Goal: Task Accomplishment & Management: Complete application form

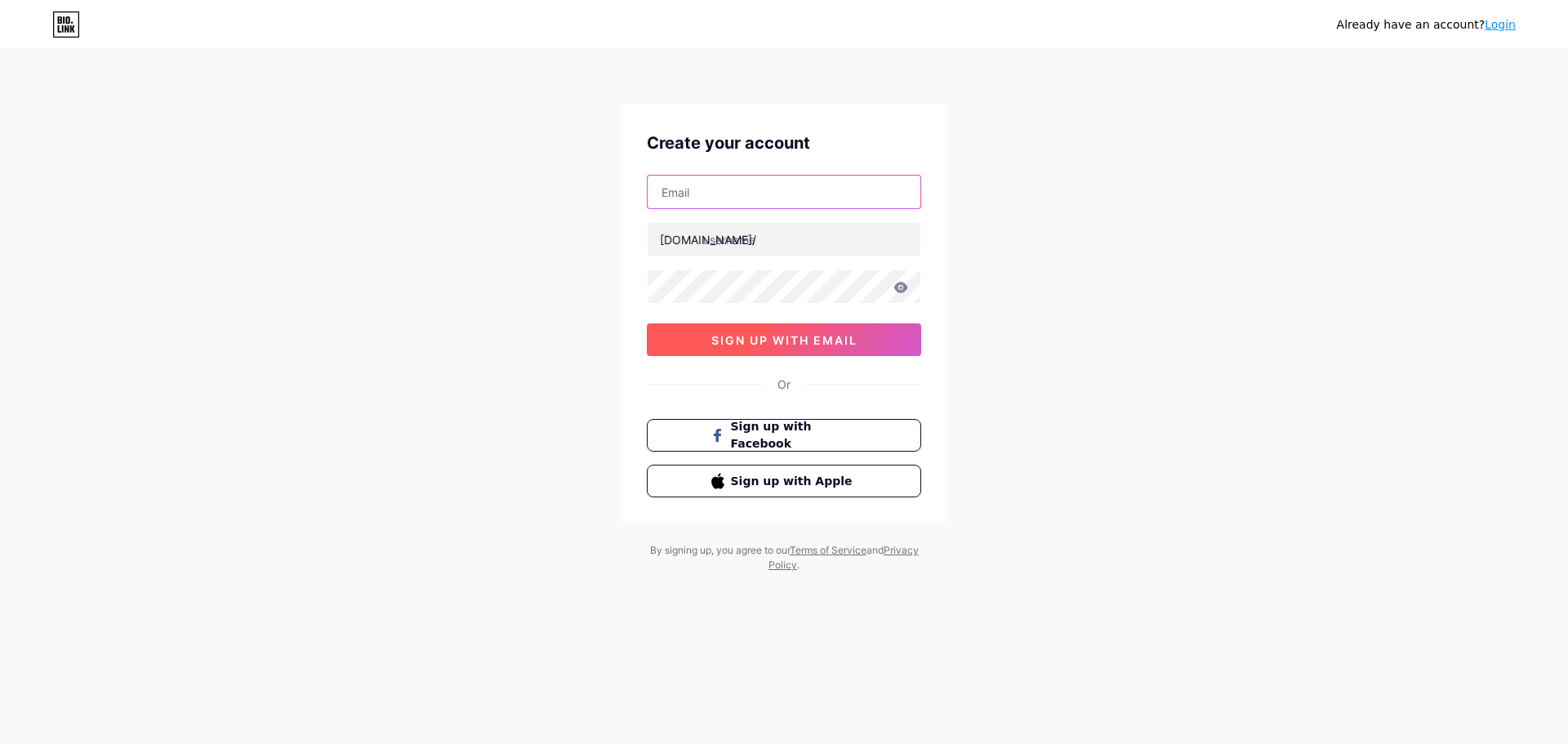
paste input "[EMAIL_ADDRESS][DOMAIN_NAME]"
type input "[EMAIL_ADDRESS][DOMAIN_NAME]"
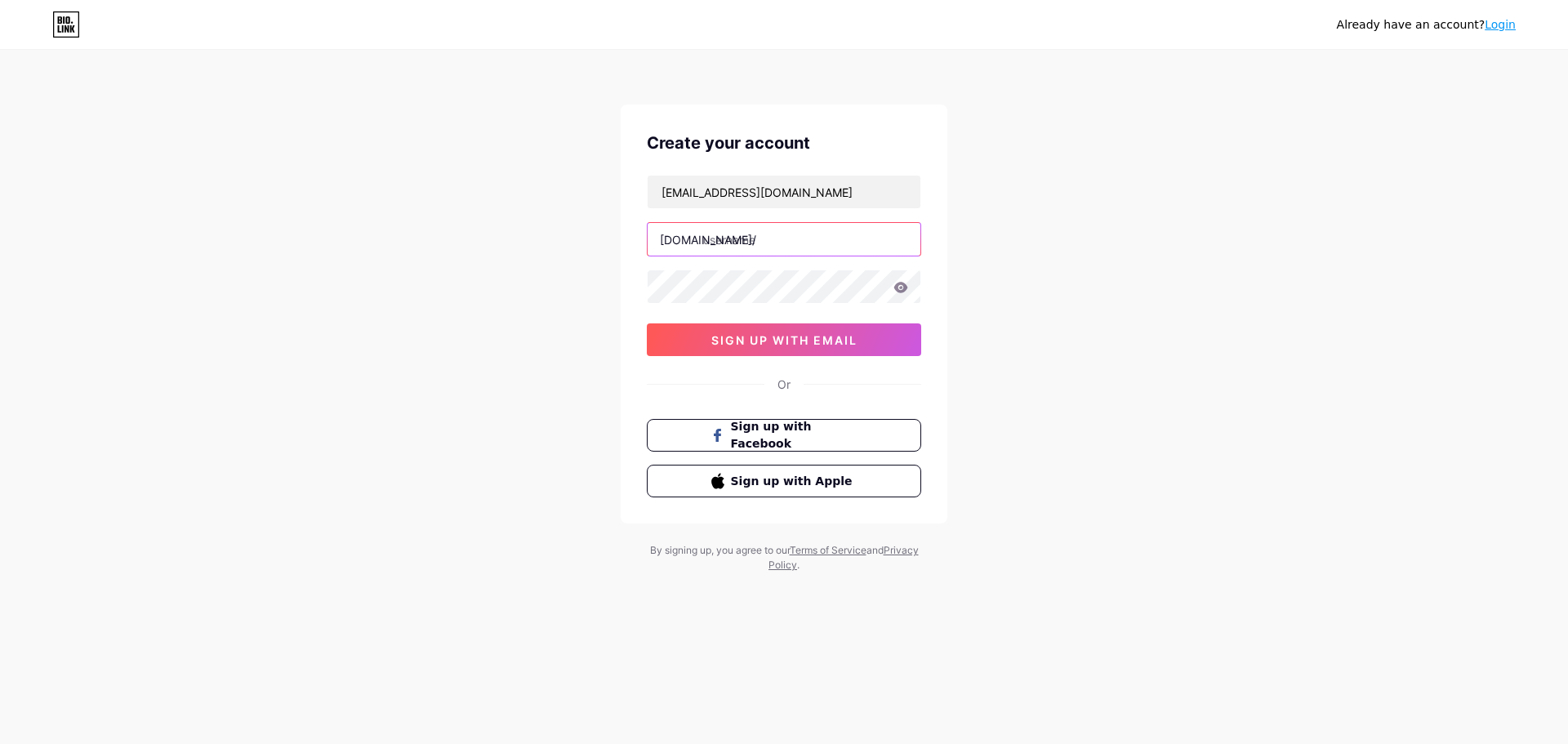
paste input "ezinurse"
type input "ezinurse"
click at [697, 345] on button "sign up with email" at bounding box center [784, 339] width 274 height 33
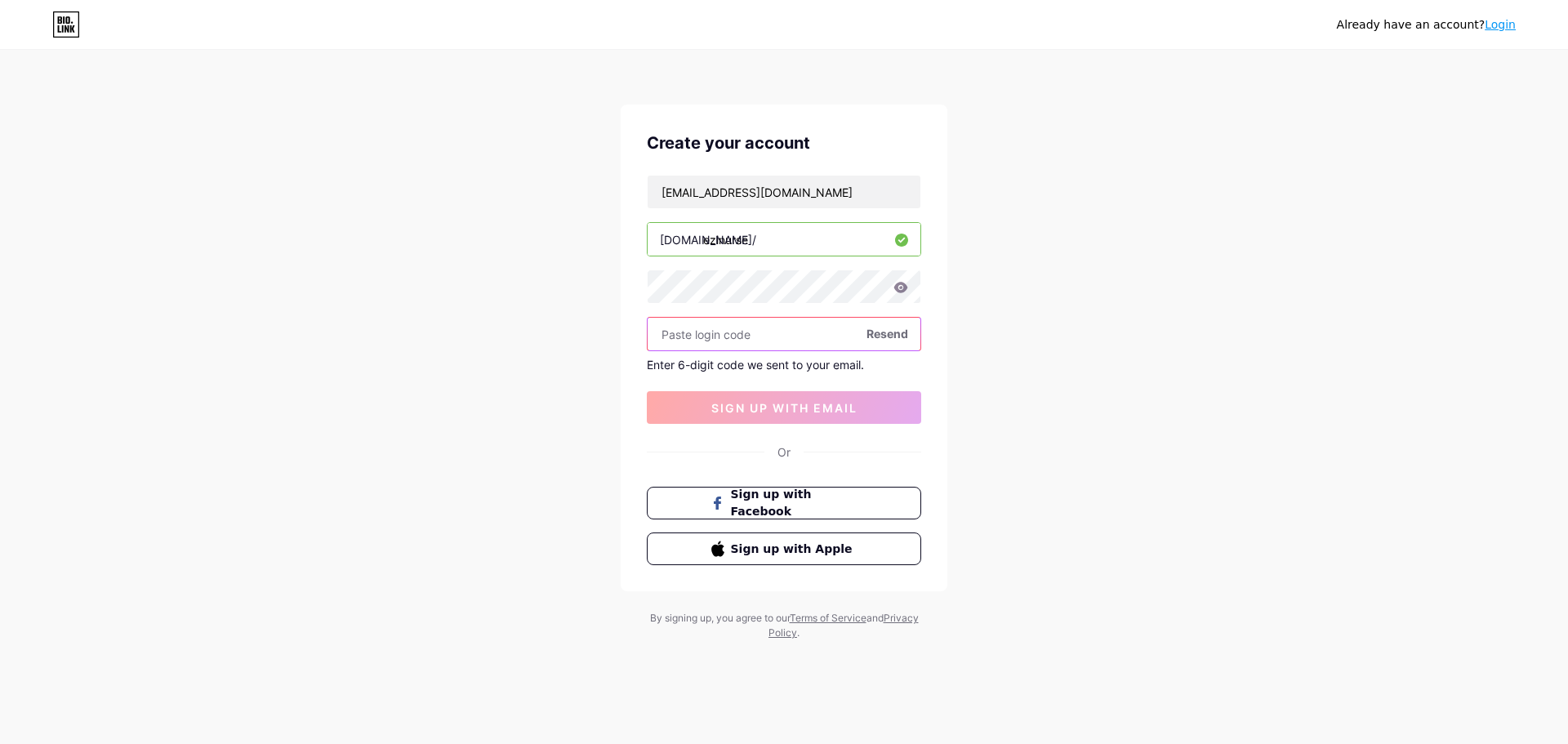
paste input "668198"
type input "668198"
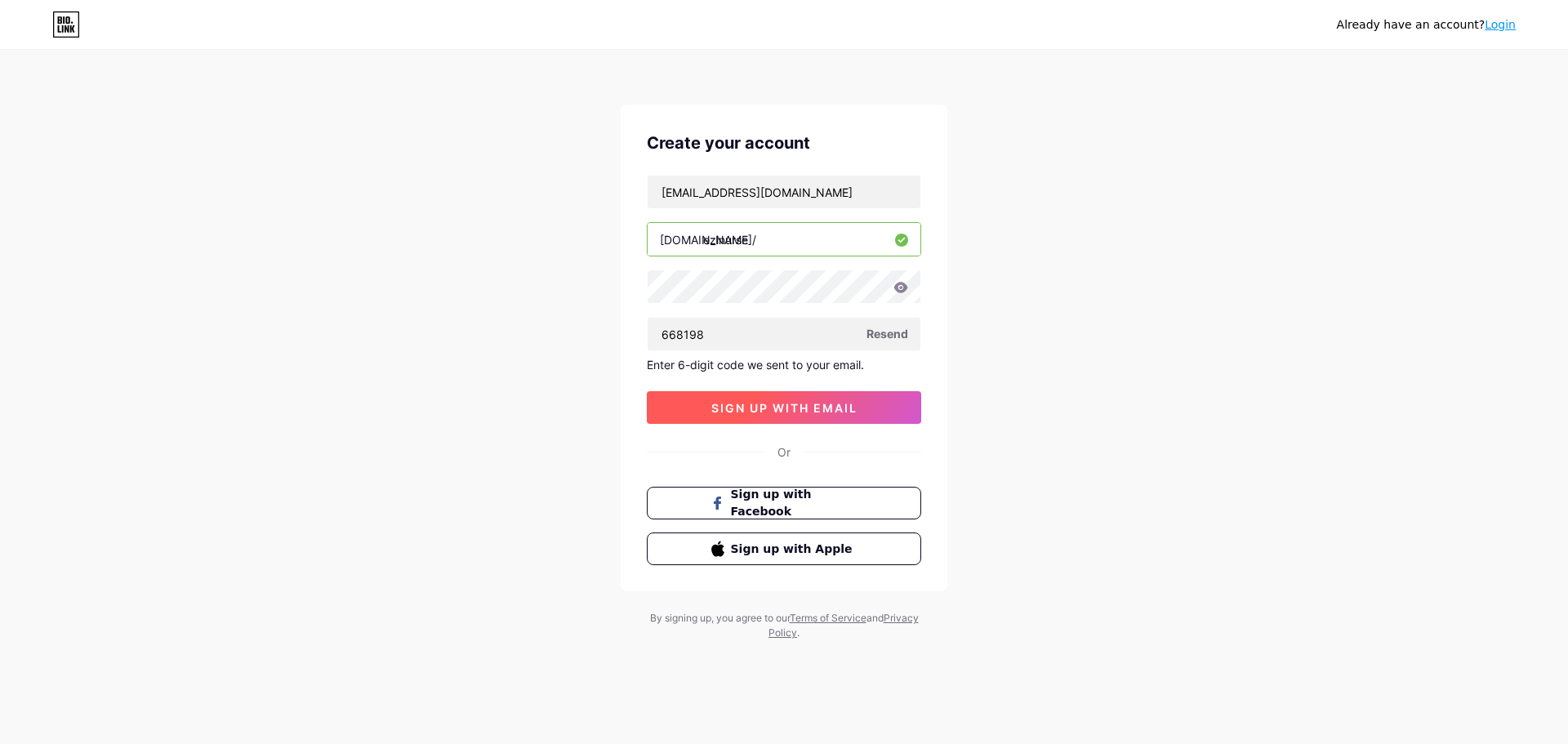
click at [753, 407] on span "sign up with email" at bounding box center [784, 408] width 147 height 14
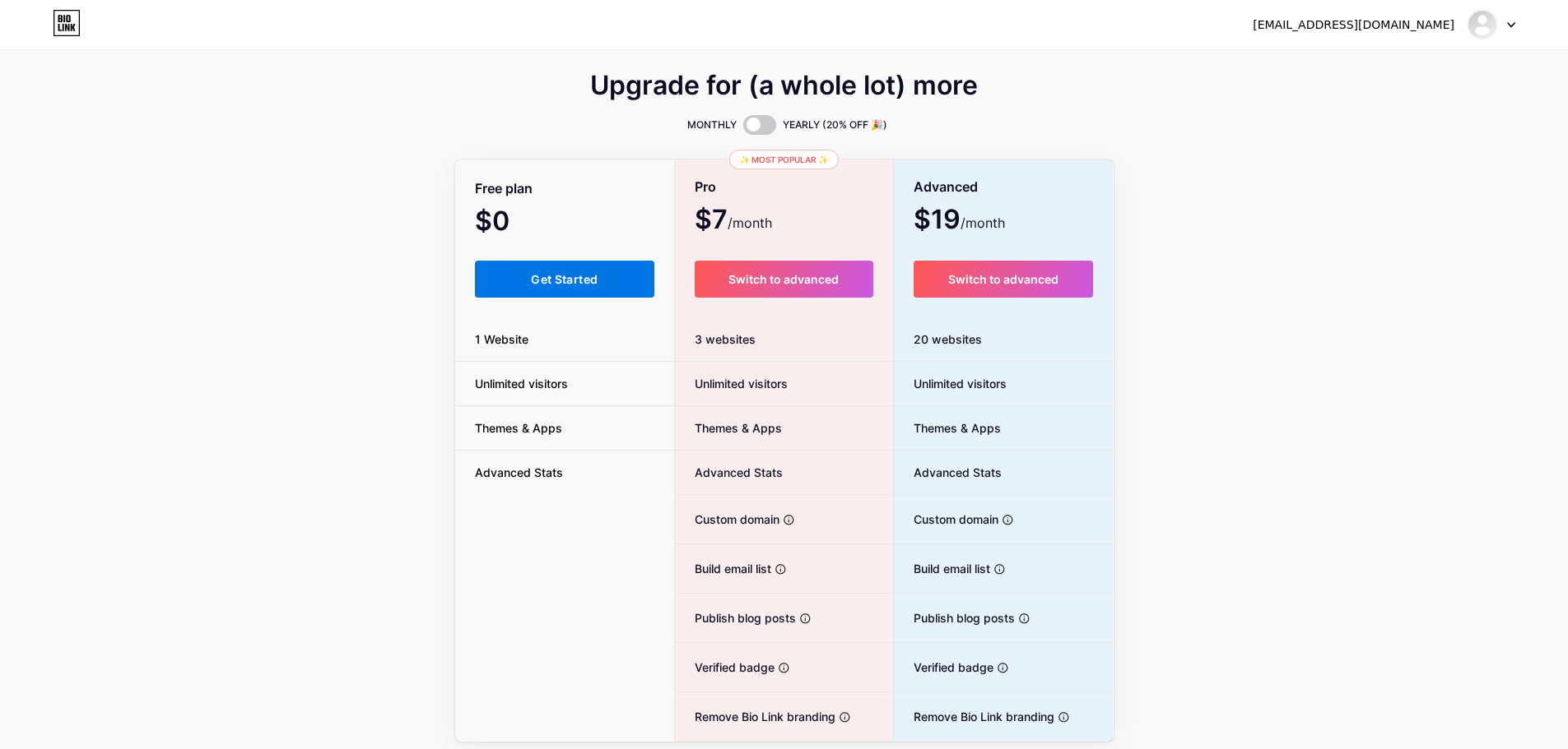
click at [553, 282] on span "Get Started" at bounding box center [564, 279] width 66 height 14
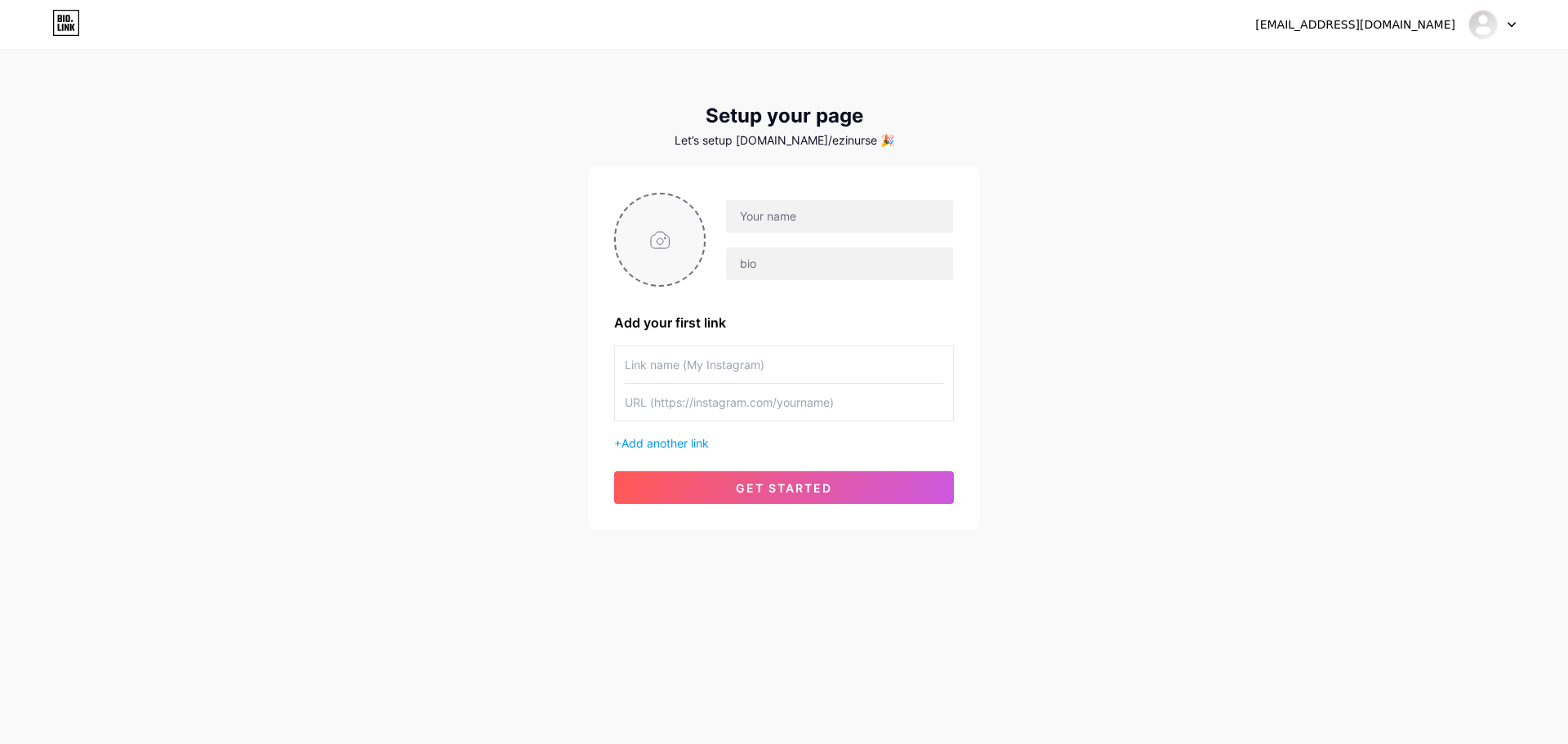
click at [655, 230] on input "file" at bounding box center [660, 240] width 88 height 91
type input "C:\fakepath\sdgsdg.jpg"
click at [841, 218] on input "text" at bounding box center [839, 217] width 227 height 33
paste input "EZINURSE"
type input "EZINURSE"
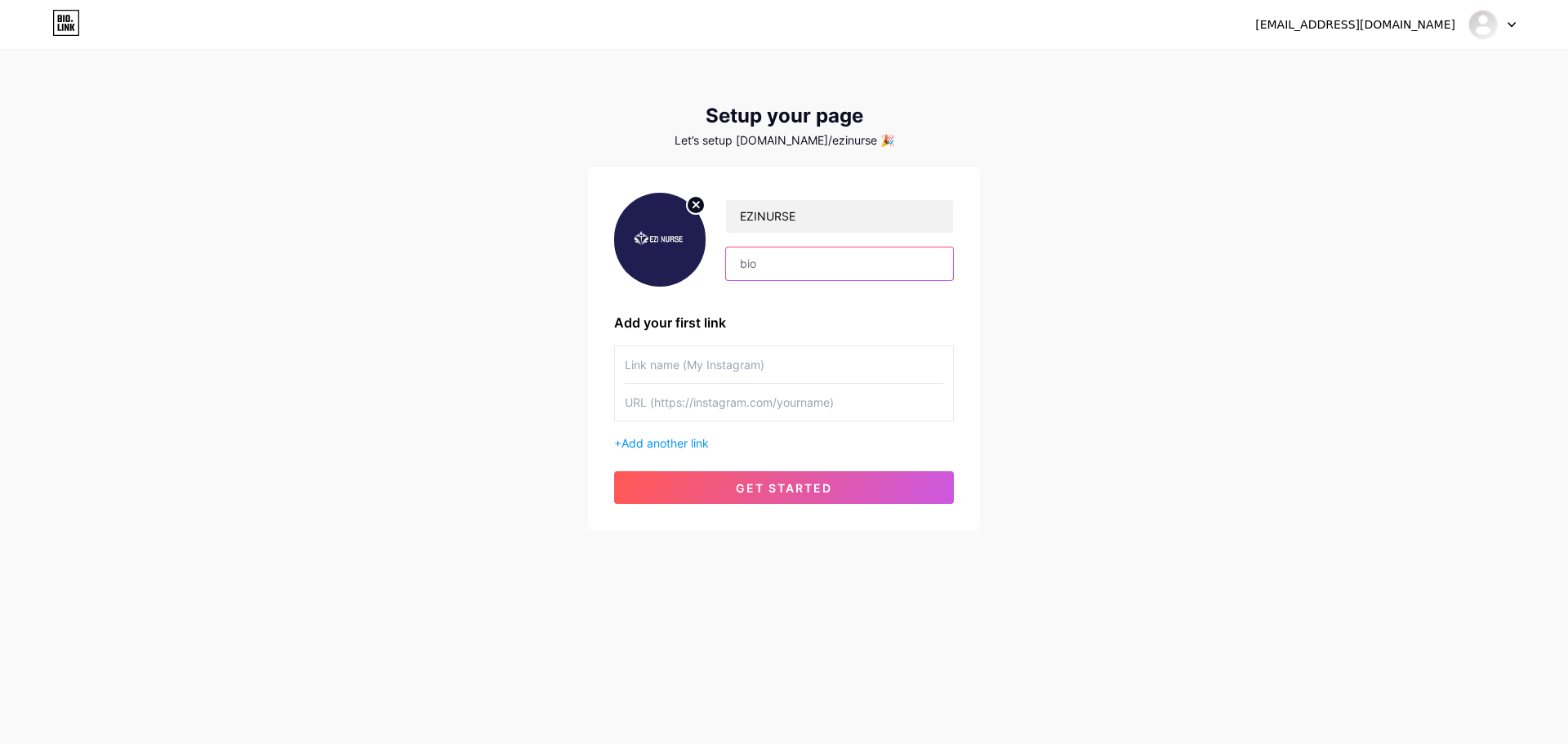
paste input "Advance your career with the Nurses Skill Development Program at ezinurse compl…"
type input "Advance your career with the Nurses Skill Development Program at ezinurse compl…"
click at [729, 370] on input "text" at bounding box center [784, 364] width 319 height 37
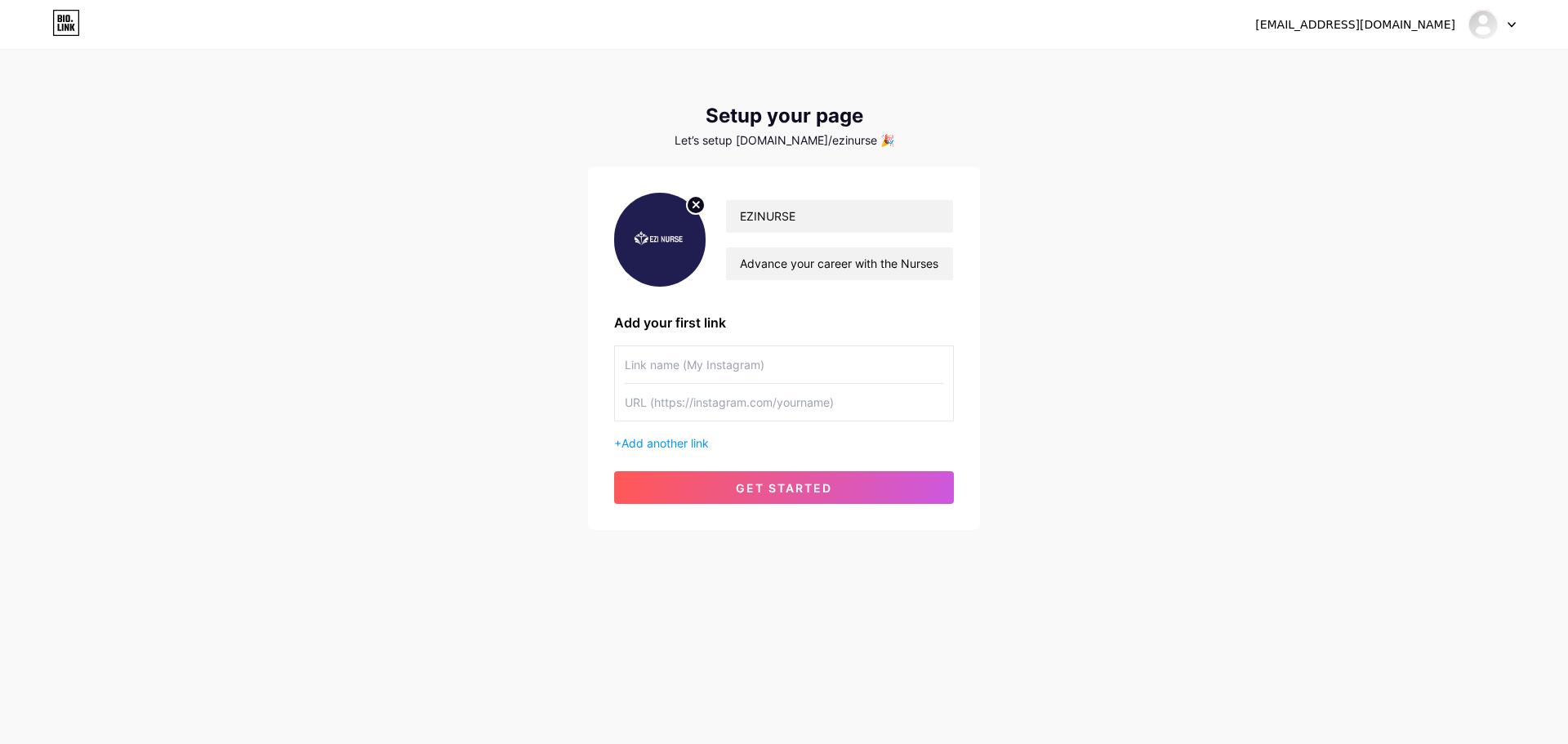
paste input "Nurses Skill Development Program"
type input "Nurses Skill Development Program"
click at [689, 399] on input "text" at bounding box center [784, 402] width 319 height 37
paste input "[URL][DOMAIN_NAME]"
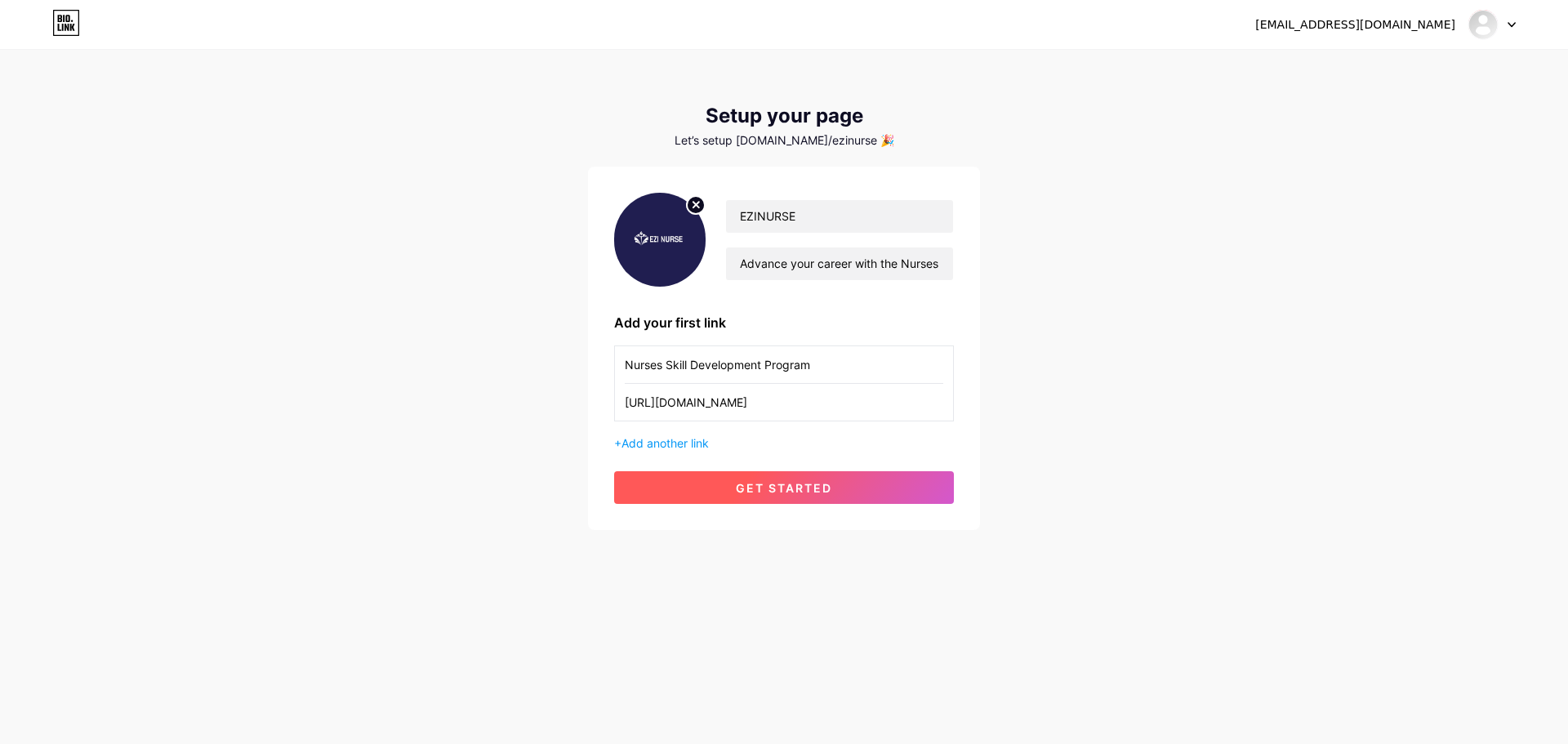
type input "[URL][DOMAIN_NAME]"
click at [723, 480] on button "get started" at bounding box center [784, 488] width 340 height 33
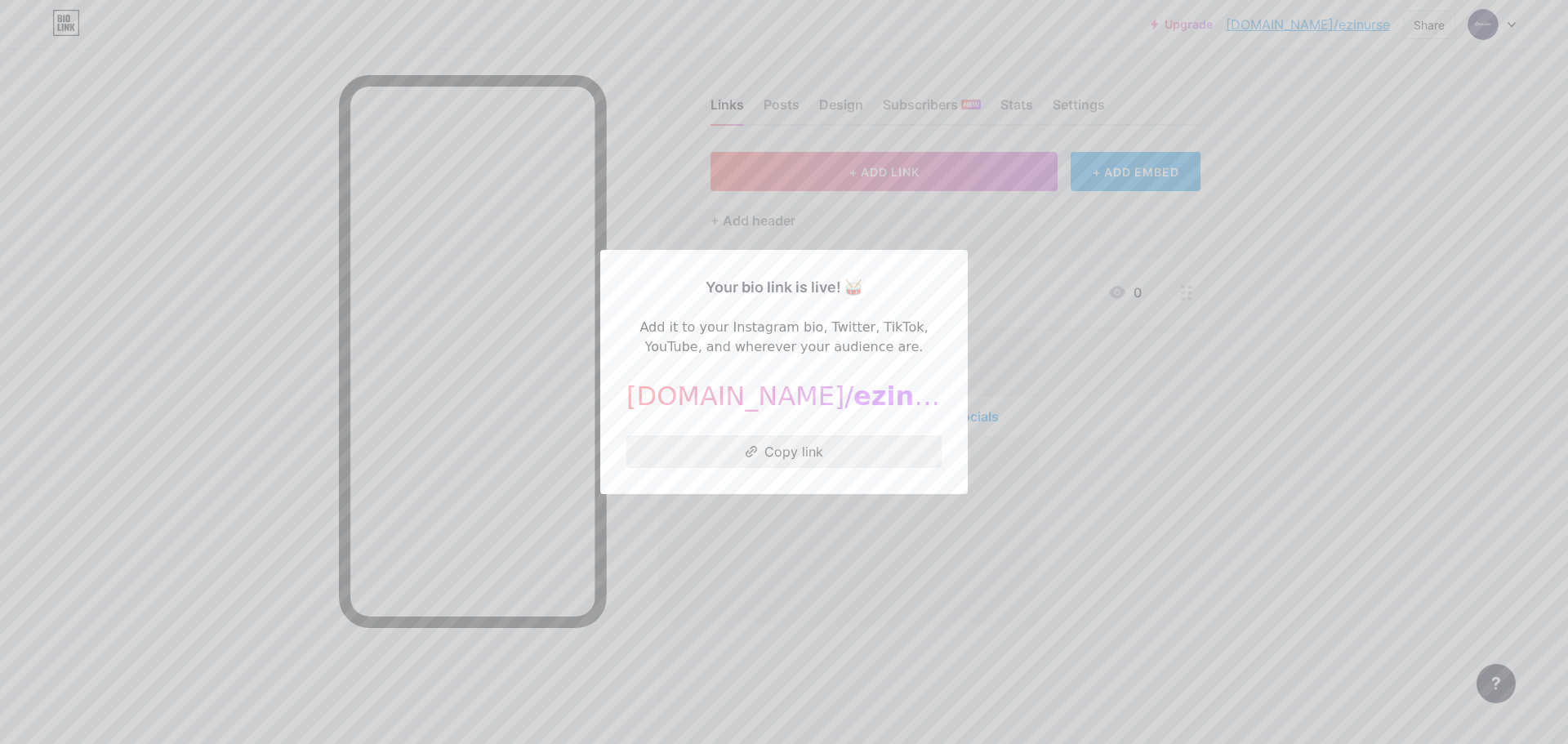
click at [780, 453] on button "Copy link" at bounding box center [784, 452] width 315 height 33
